Goal: Navigation & Orientation: Find specific page/section

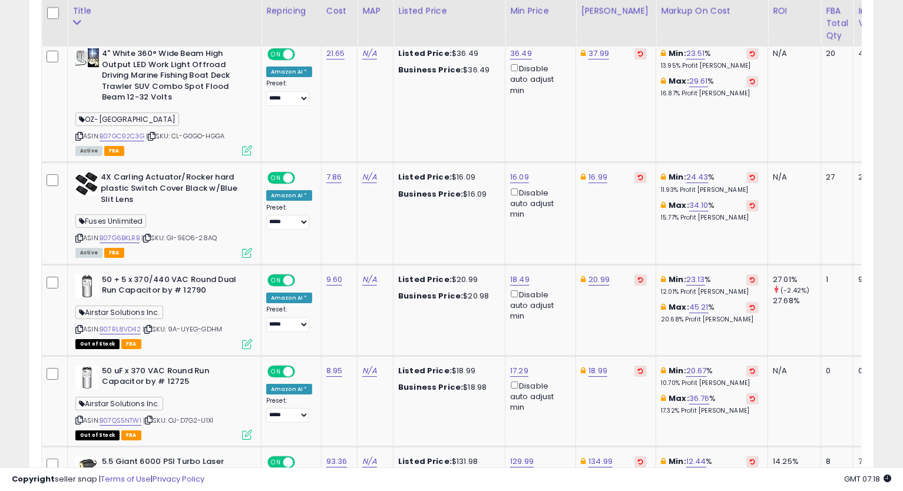
scroll to position [2657, 0]
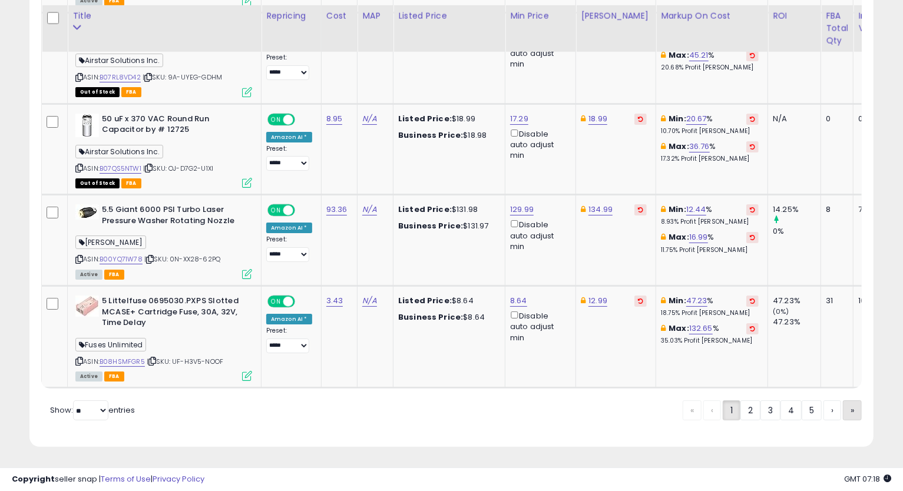
click at [849, 418] on link "»" at bounding box center [852, 410] width 19 height 20
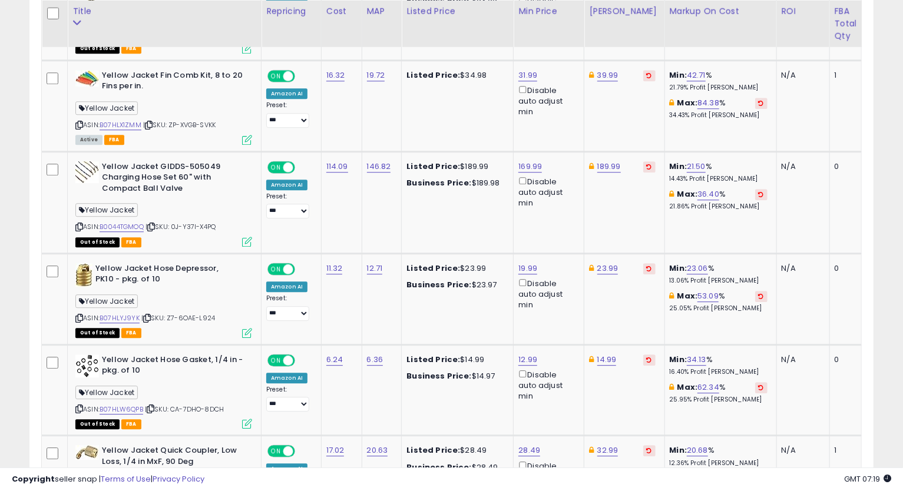
scroll to position [2224, 0]
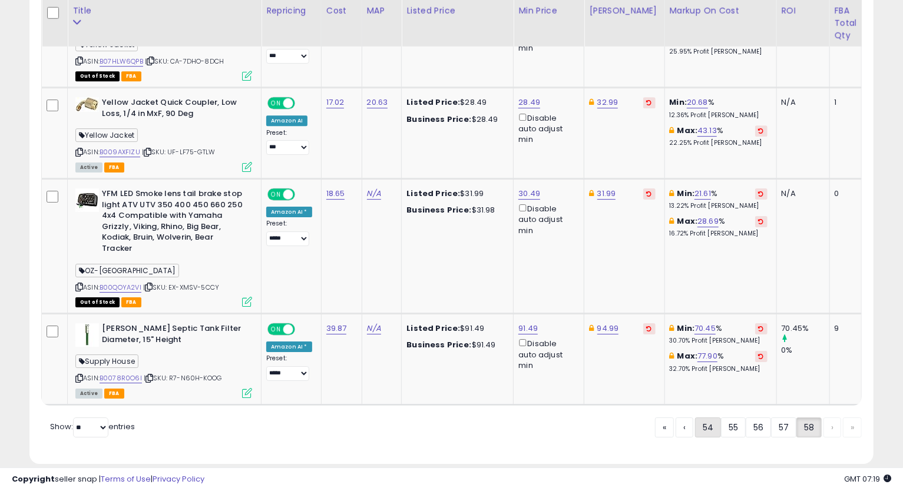
click at [708, 418] on link "54" at bounding box center [708, 428] width 26 height 20
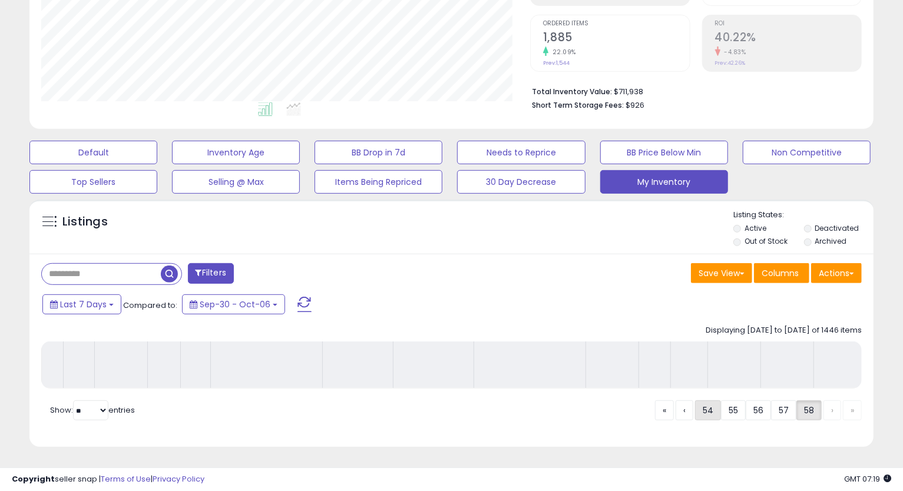
scroll to position [240, 0]
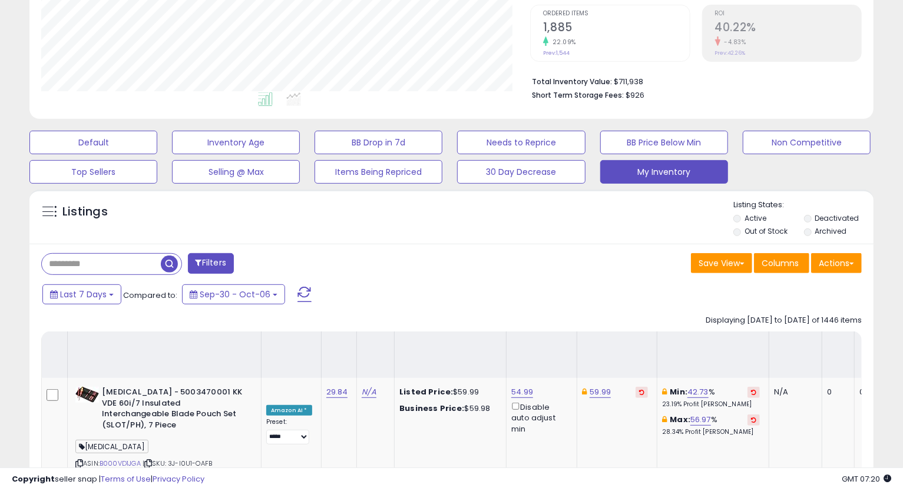
scroll to position [2682, 0]
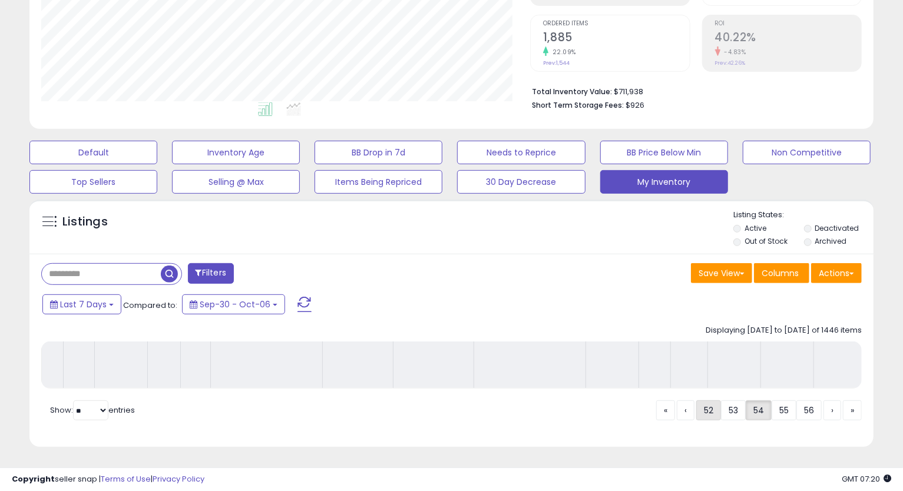
scroll to position [240, 0]
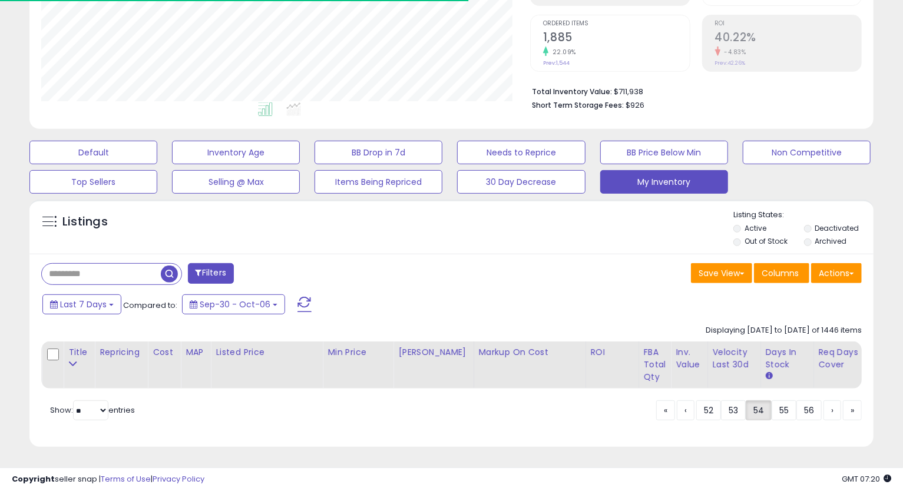
click at [436, 254] on div "Filters Save View Save As New View Update Current View Columns" at bounding box center [451, 351] width 844 height 194
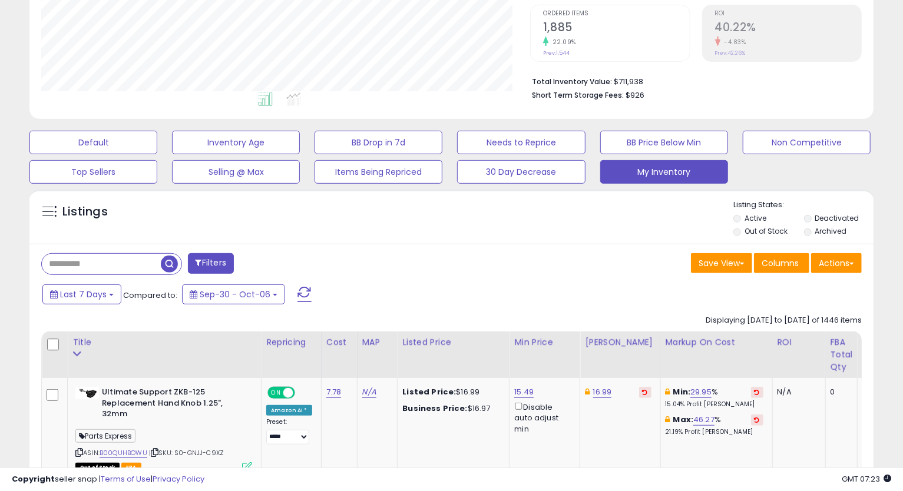
scroll to position [2962, 0]
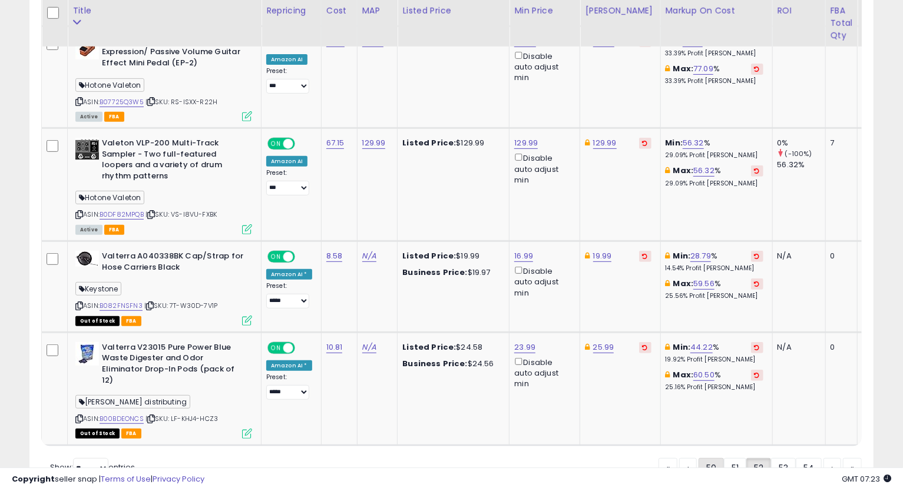
click at [701, 458] on link "50" at bounding box center [710, 468] width 25 height 20
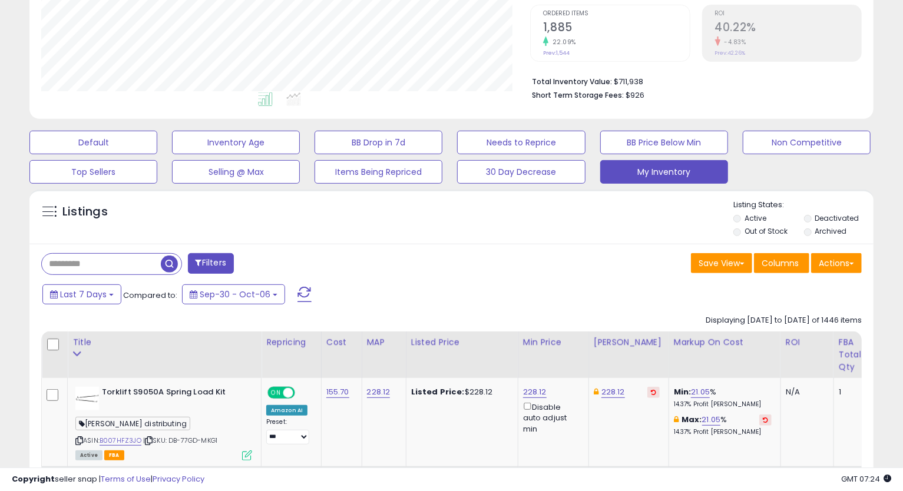
scroll to position [3155, 0]
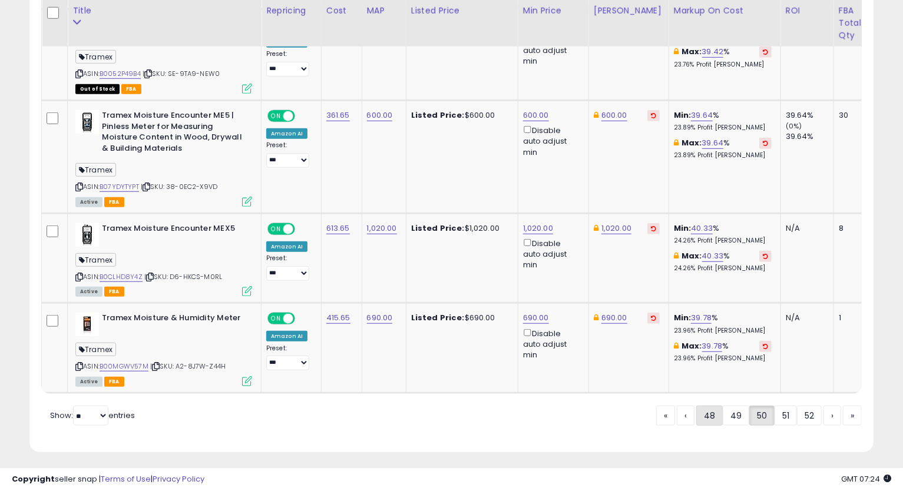
click at [700, 413] on link "48" at bounding box center [709, 416] width 26 height 20
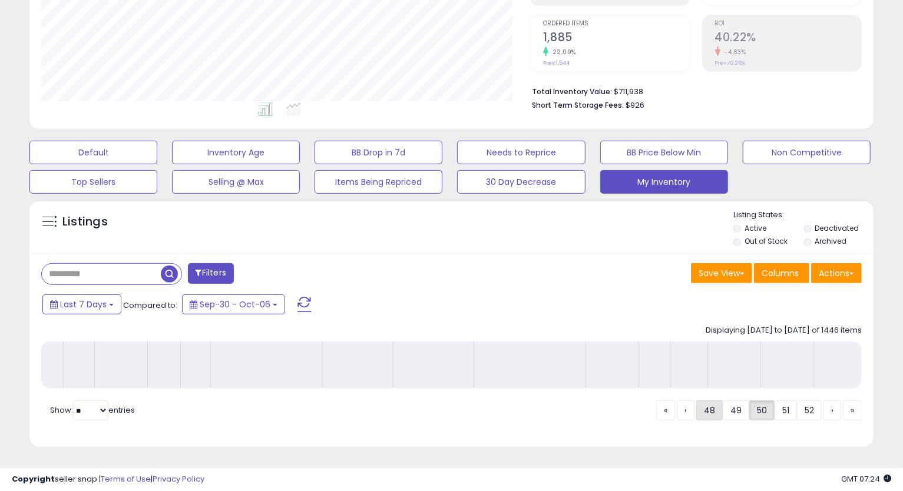
scroll to position [240, 0]
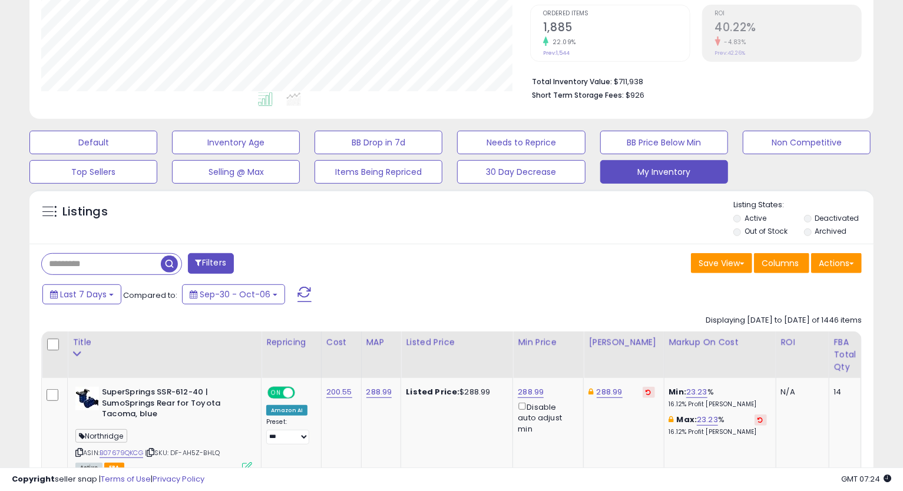
click at [563, 208] on div "Listings" at bounding box center [451, 220] width 844 height 40
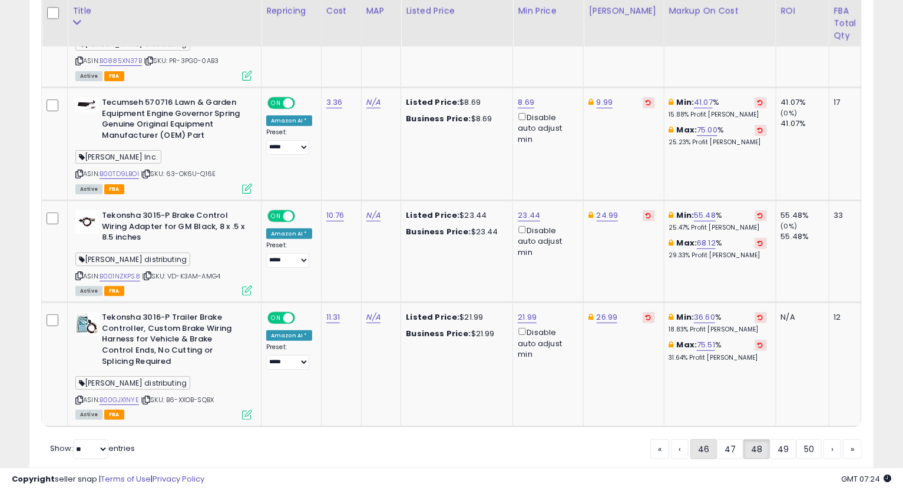
click at [703, 439] on link "46" at bounding box center [703, 449] width 26 height 20
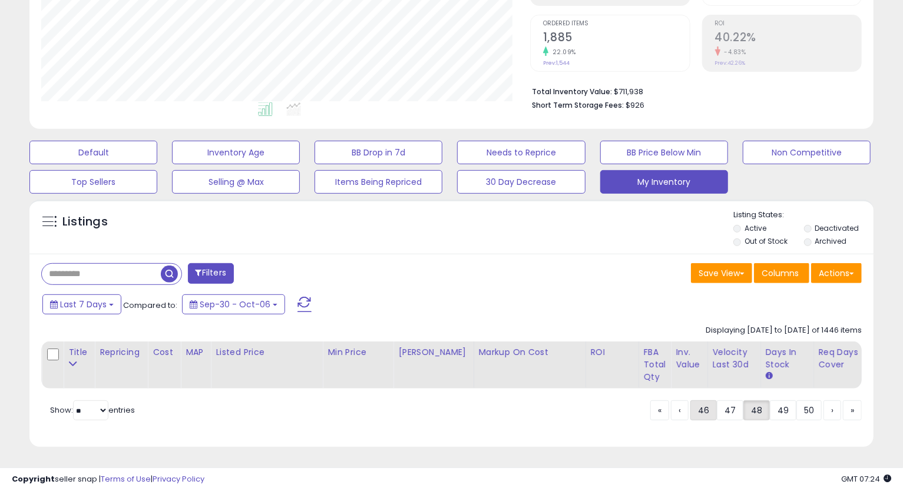
scroll to position [240, 0]
click at [589, 293] on div "Last 7 Days Compared to: Sep-30 - Oct-06" at bounding box center [346, 306] width 615 height 26
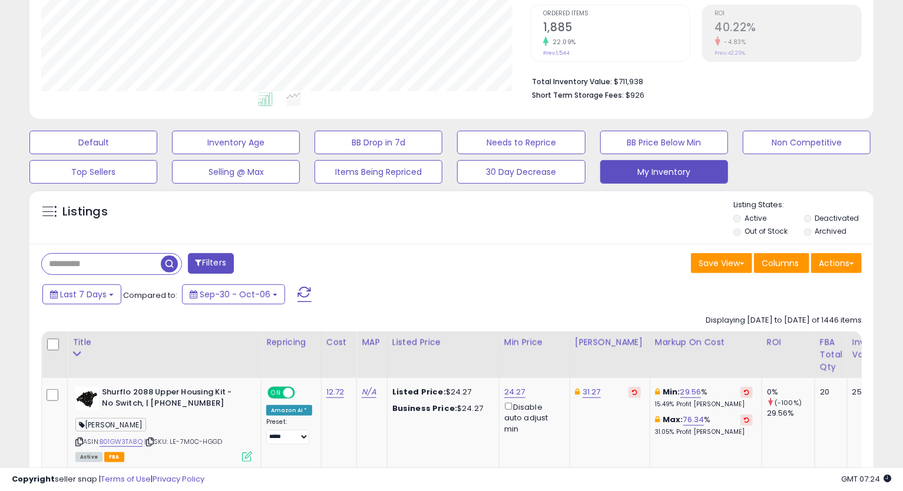
scroll to position [2710, 0]
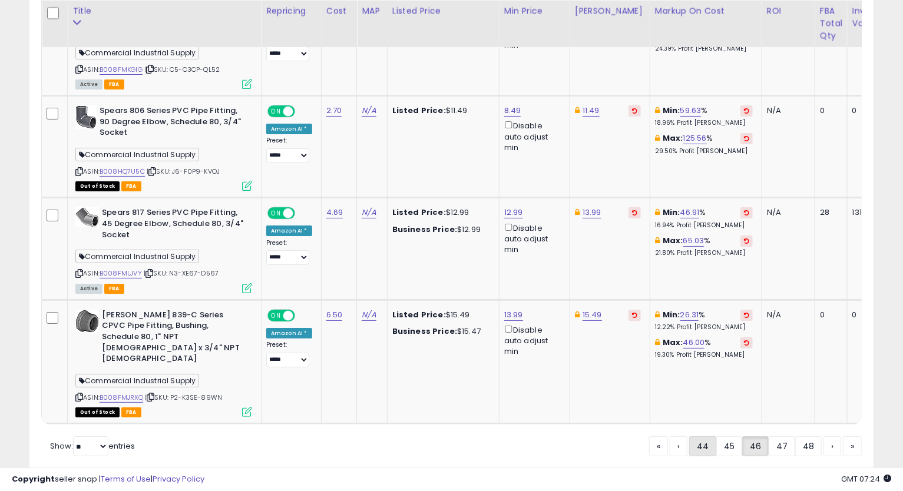
click at [698, 436] on link "44" at bounding box center [702, 446] width 27 height 20
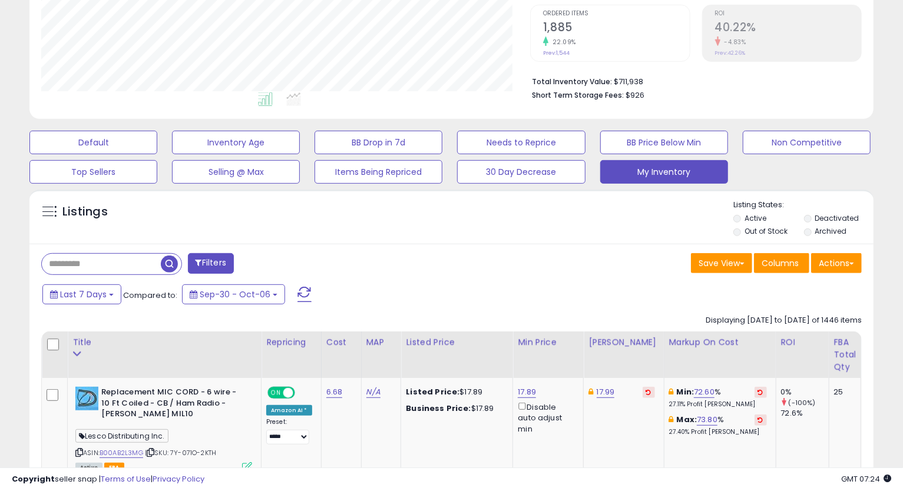
scroll to position [2653, 0]
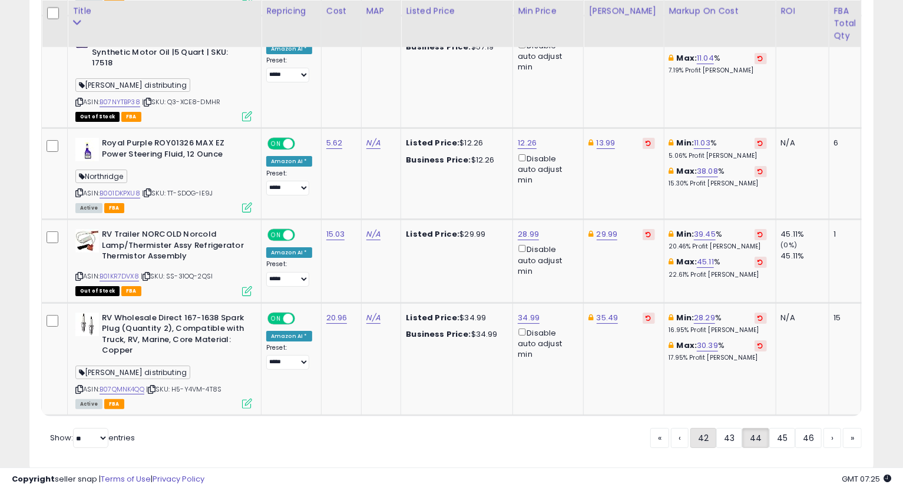
click at [713, 428] on link "42" at bounding box center [703, 438] width 26 height 20
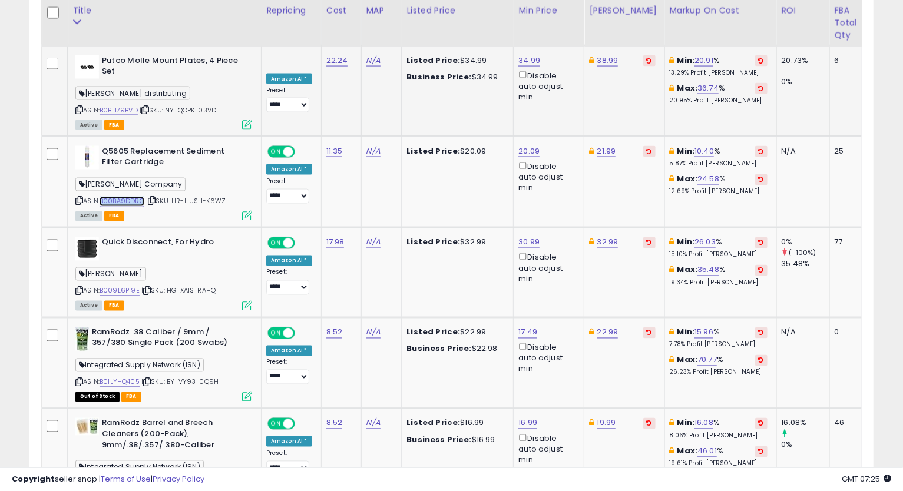
scroll to position [1261, 0]
